Goal: Information Seeking & Learning: Learn about a topic

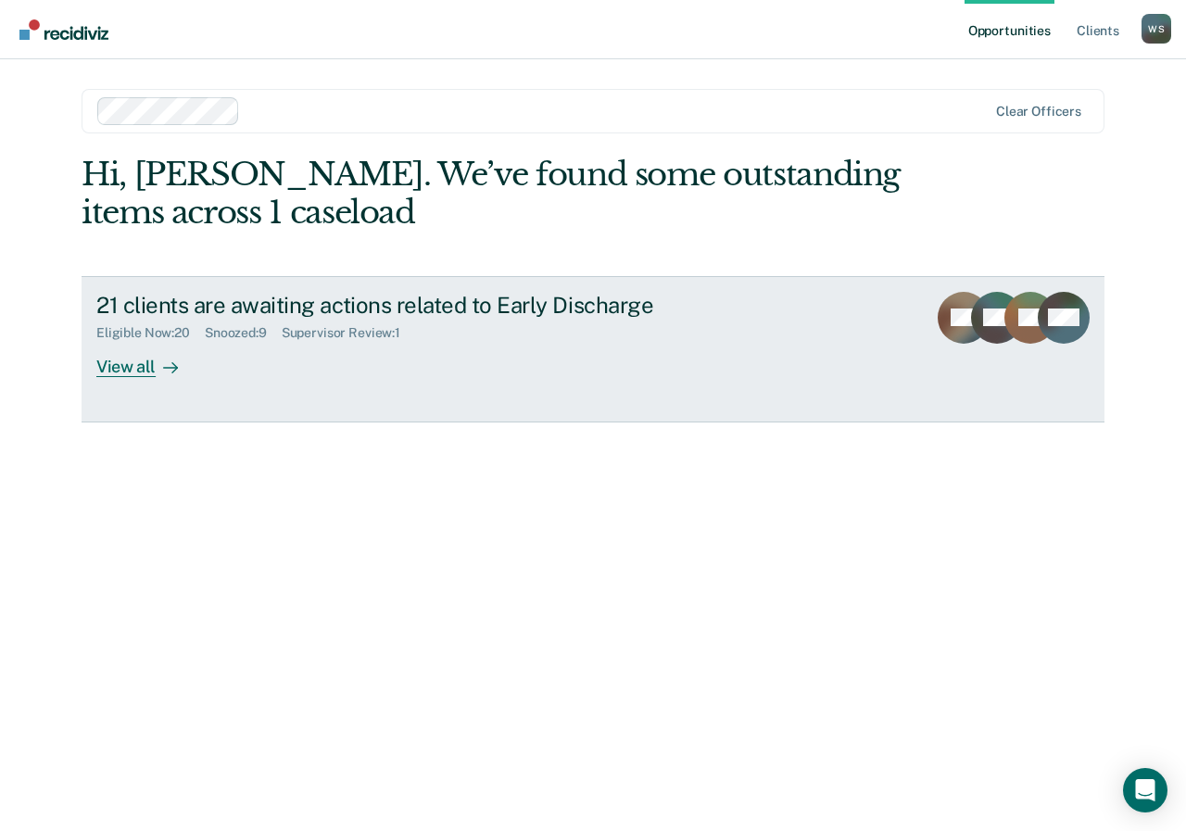
click at [170, 370] on icon at bounding box center [170, 367] width 15 height 15
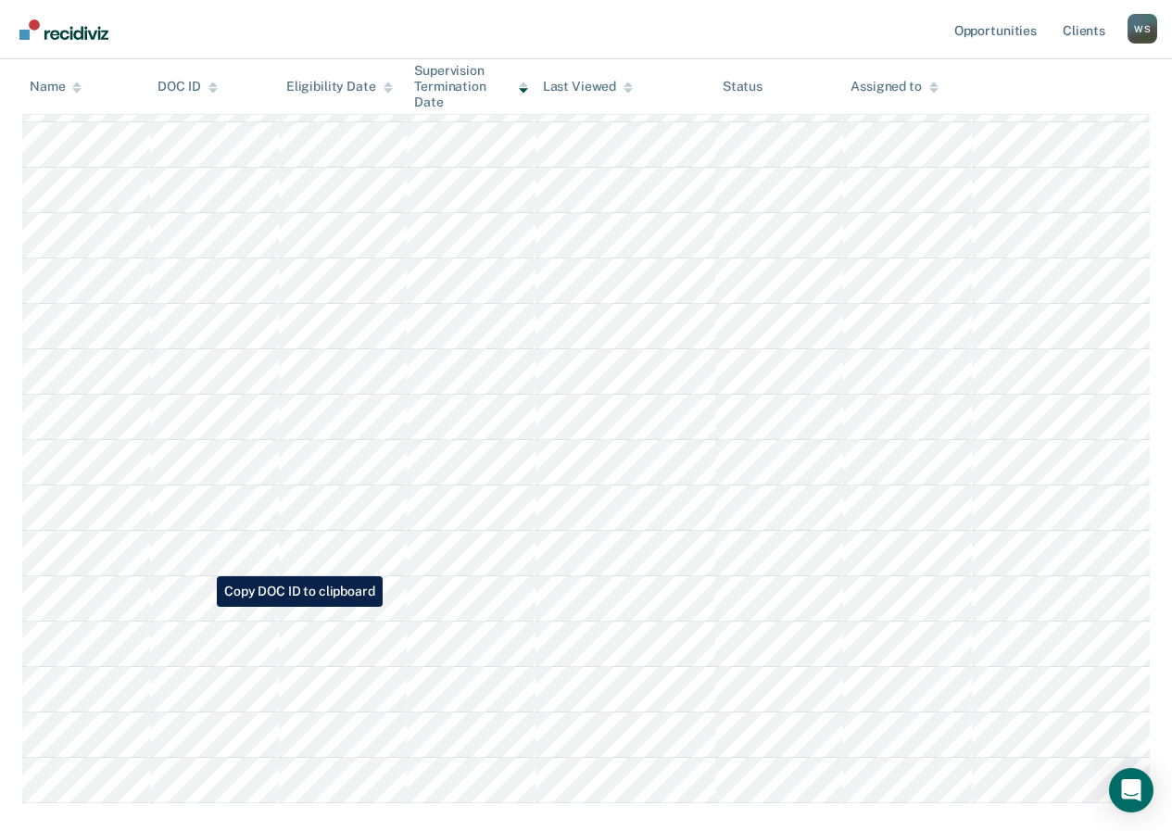
scroll to position [556, 0]
